Goal: Task Accomplishment & Management: Manage account settings

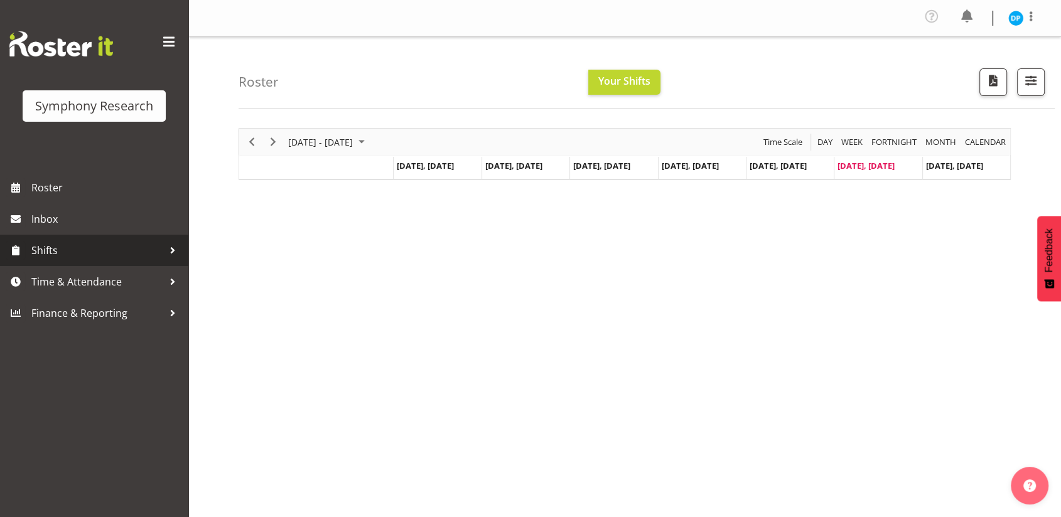
click at [82, 255] on span "Shifts" at bounding box center [97, 250] width 132 height 19
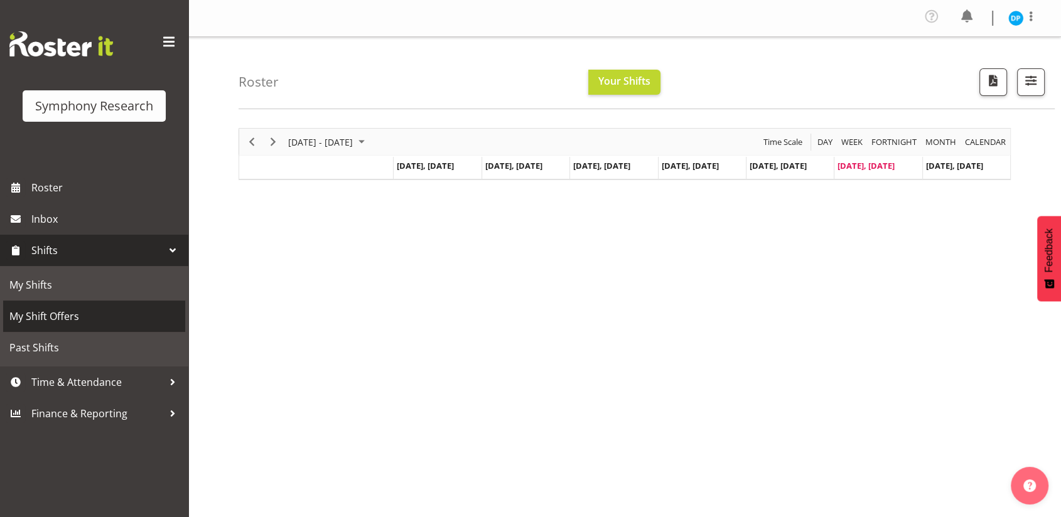
click at [73, 313] on span "My Shift Offers" at bounding box center [93, 316] width 169 height 19
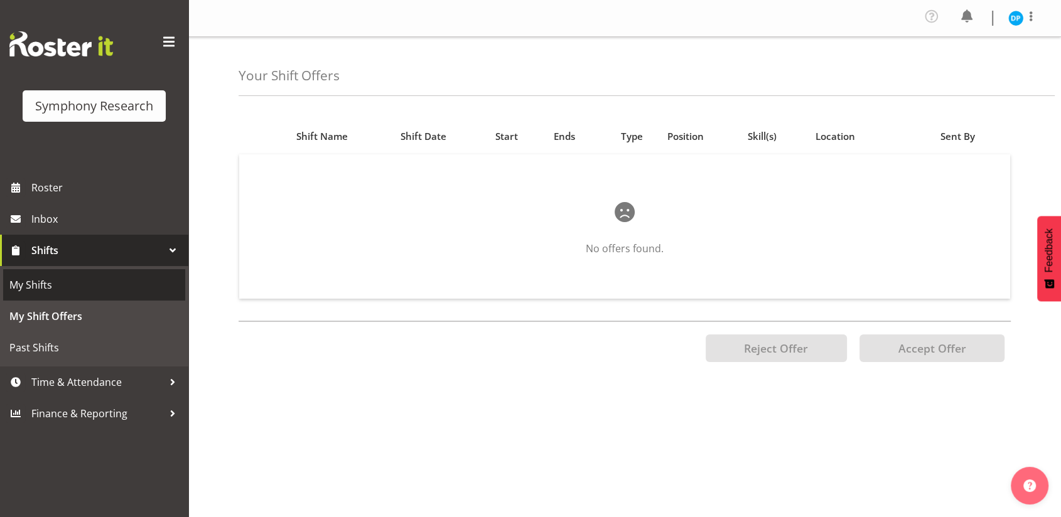
click at [57, 287] on span "My Shifts" at bounding box center [93, 285] width 169 height 19
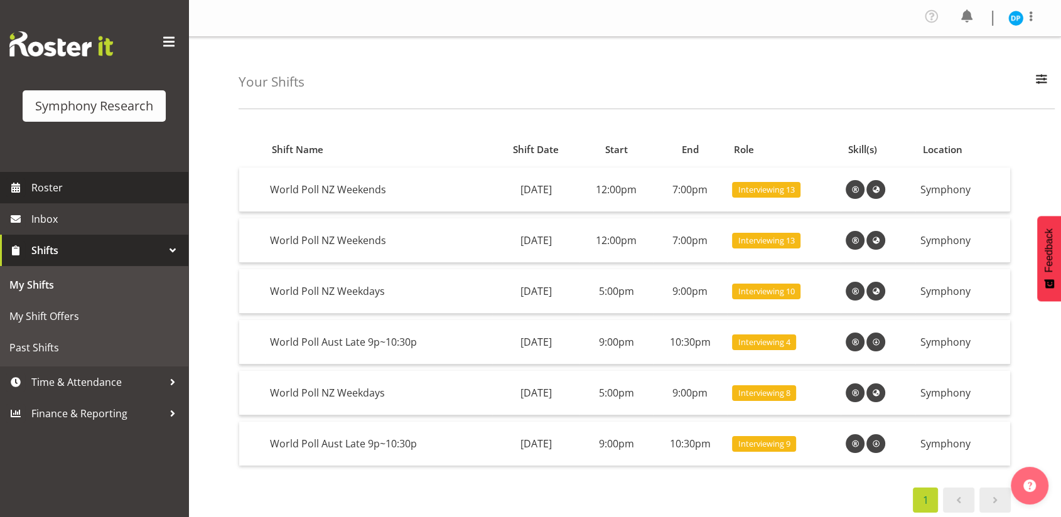
click at [44, 180] on span "Roster" at bounding box center [106, 187] width 151 height 19
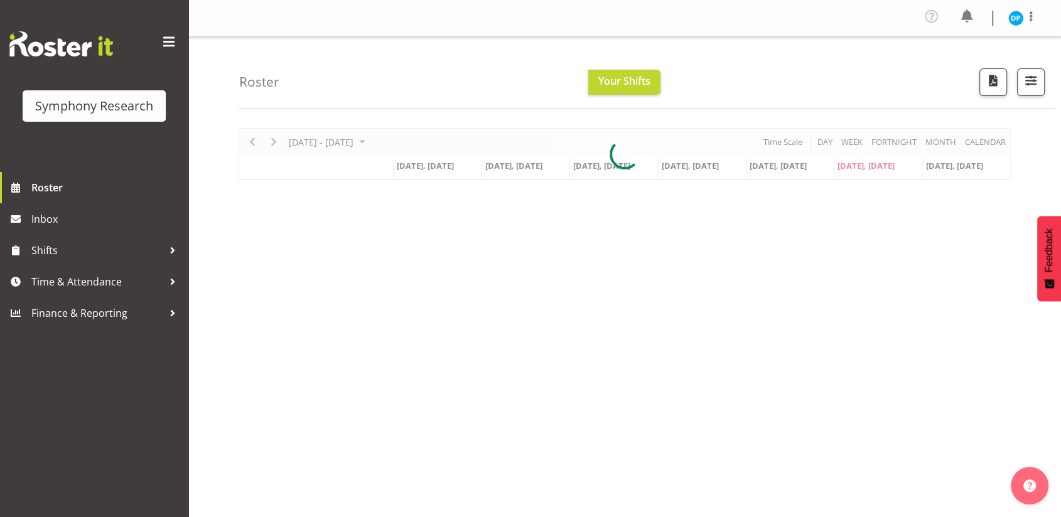
click at [992, 137] on div at bounding box center [625, 154] width 772 height 52
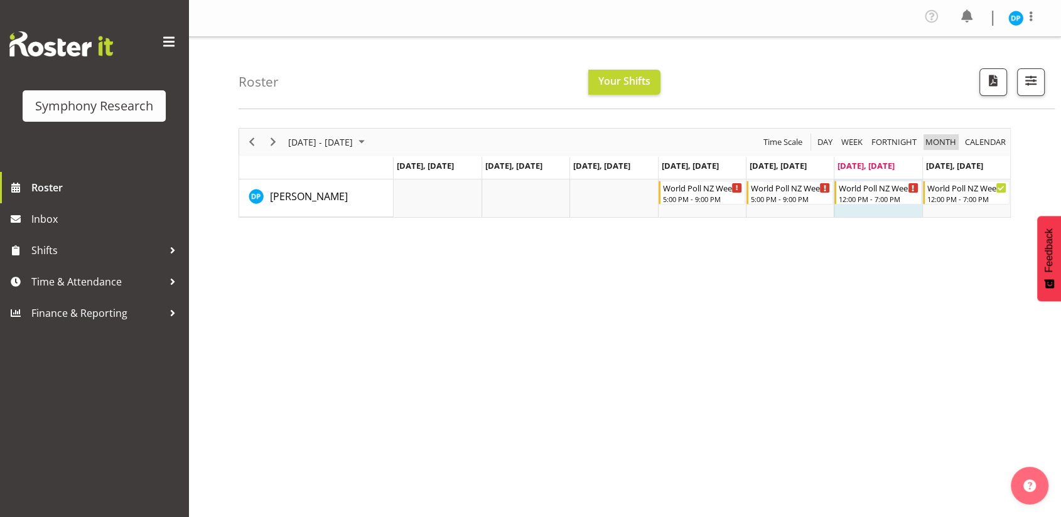
click at [935, 142] on span "Month" at bounding box center [940, 142] width 33 height 16
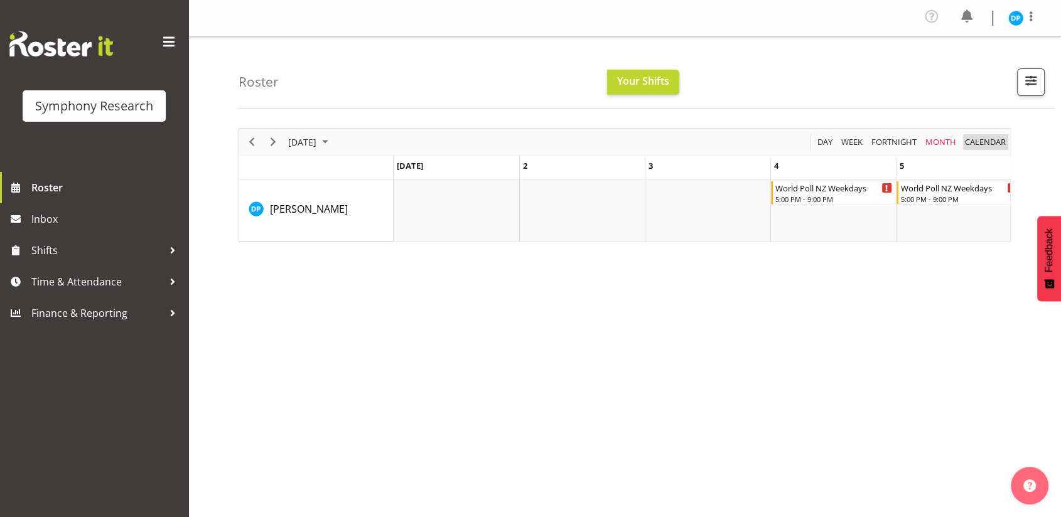
click at [979, 146] on span "calendar" at bounding box center [985, 142] width 43 height 16
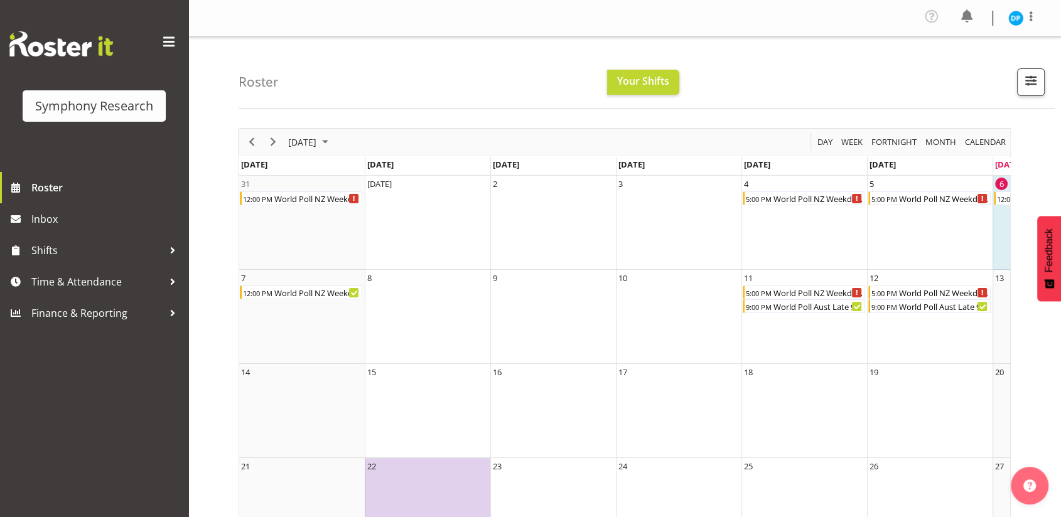
scroll to position [0, 107]
click at [284, 294] on div "World Poll NZ Weekends" at bounding box center [317, 293] width 89 height 14
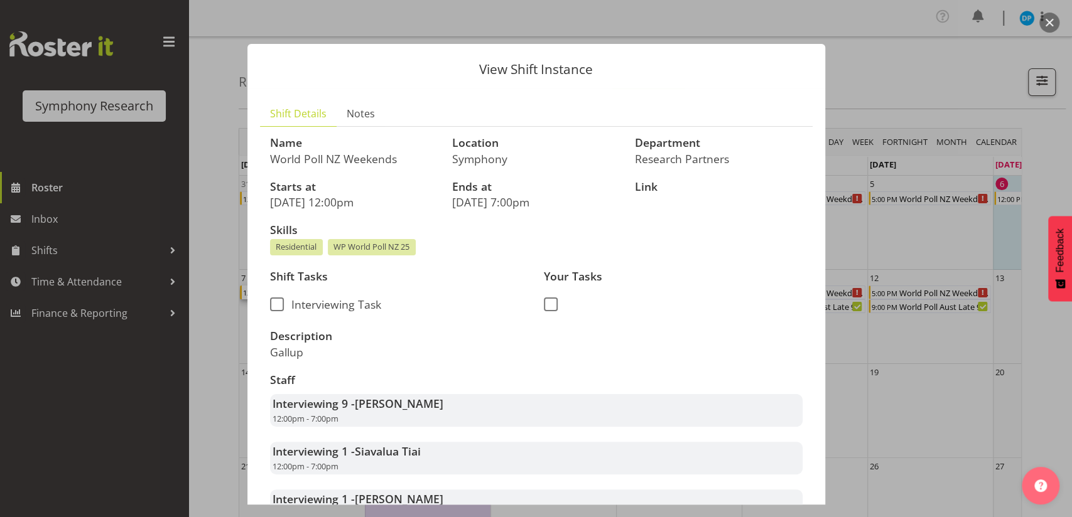
click at [1053, 23] on button "button" at bounding box center [1049, 23] width 20 height 20
